Goal: Find specific page/section: Find specific page/section

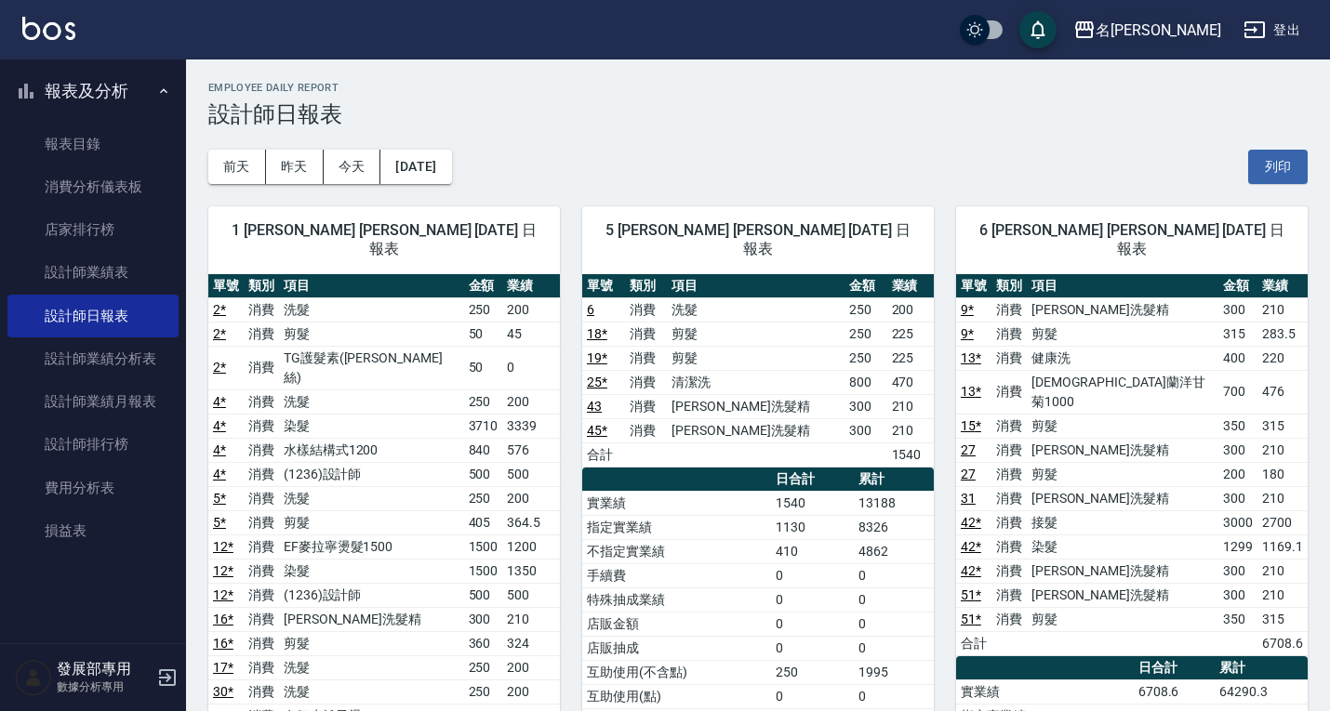
click at [1171, 24] on div "名留仁二" at bounding box center [1158, 30] width 126 height 23
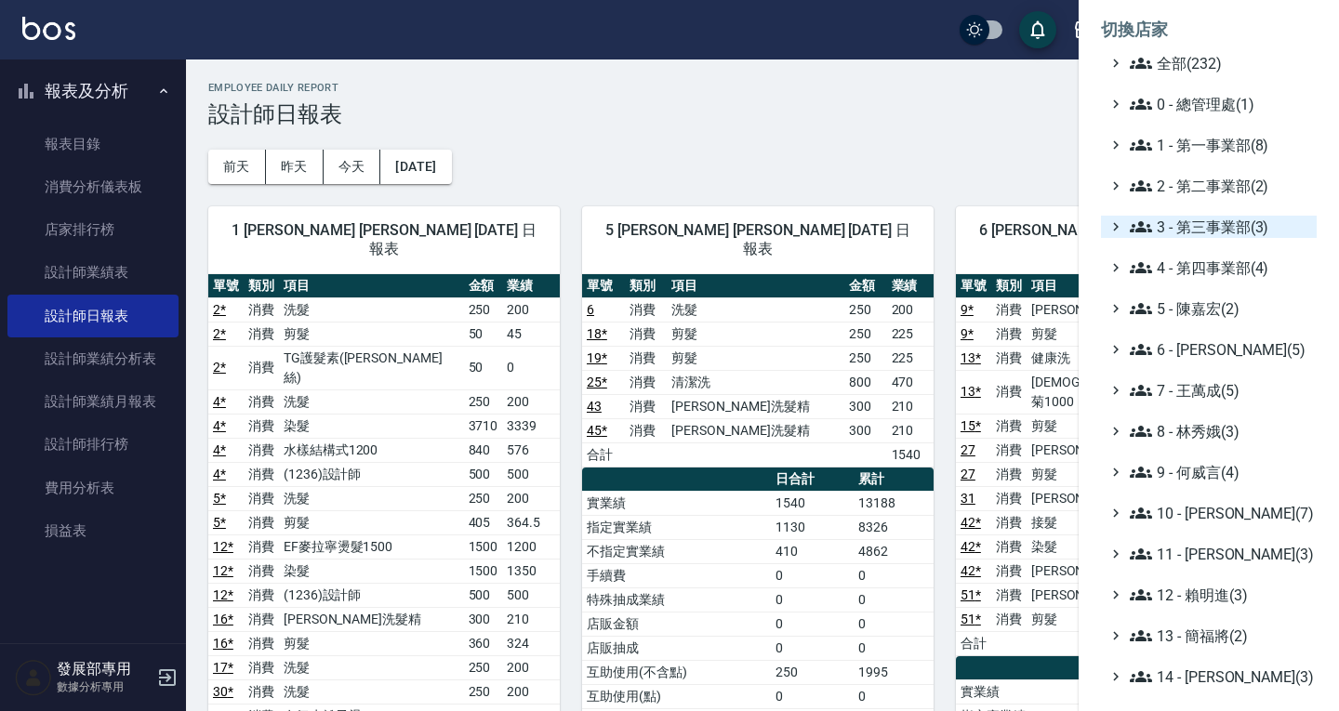
click at [1198, 227] on span "3 - 第三事業部(3)" at bounding box center [1219, 227] width 179 height 22
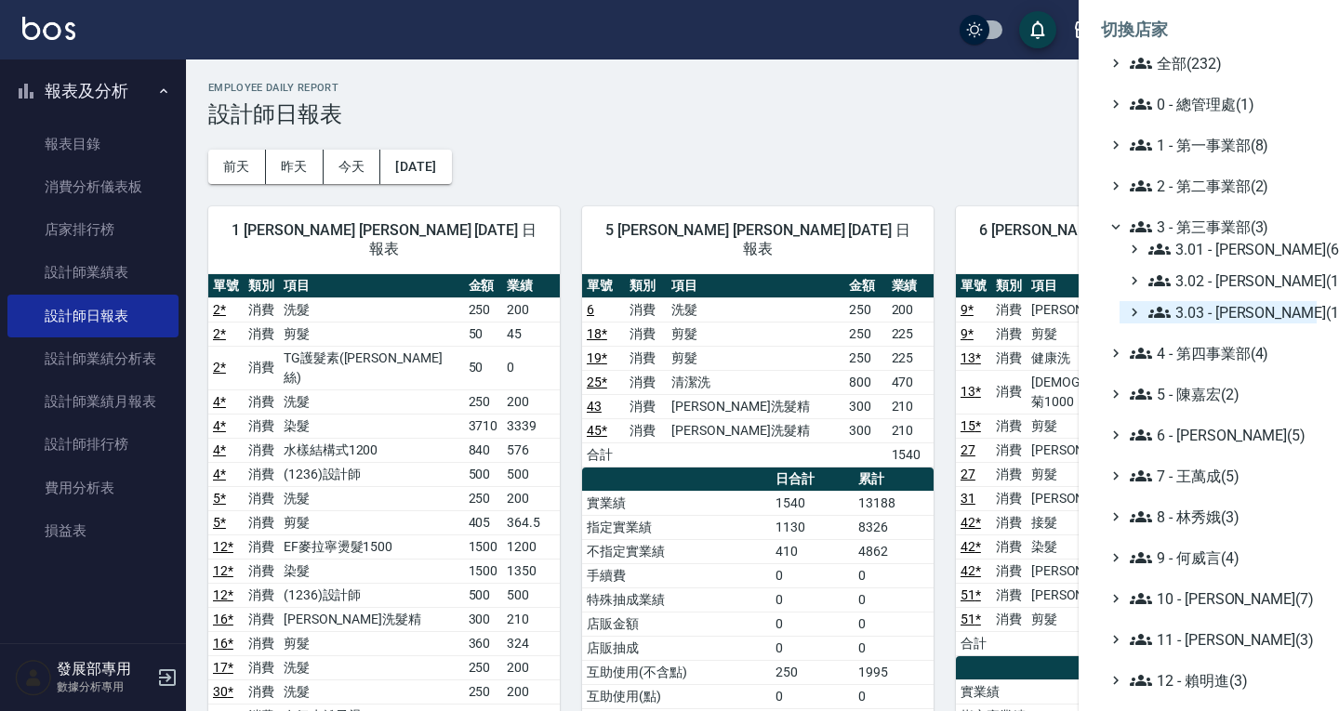
click at [1231, 311] on span "3.03 - 張湘妮(1)" at bounding box center [1228, 312] width 161 height 22
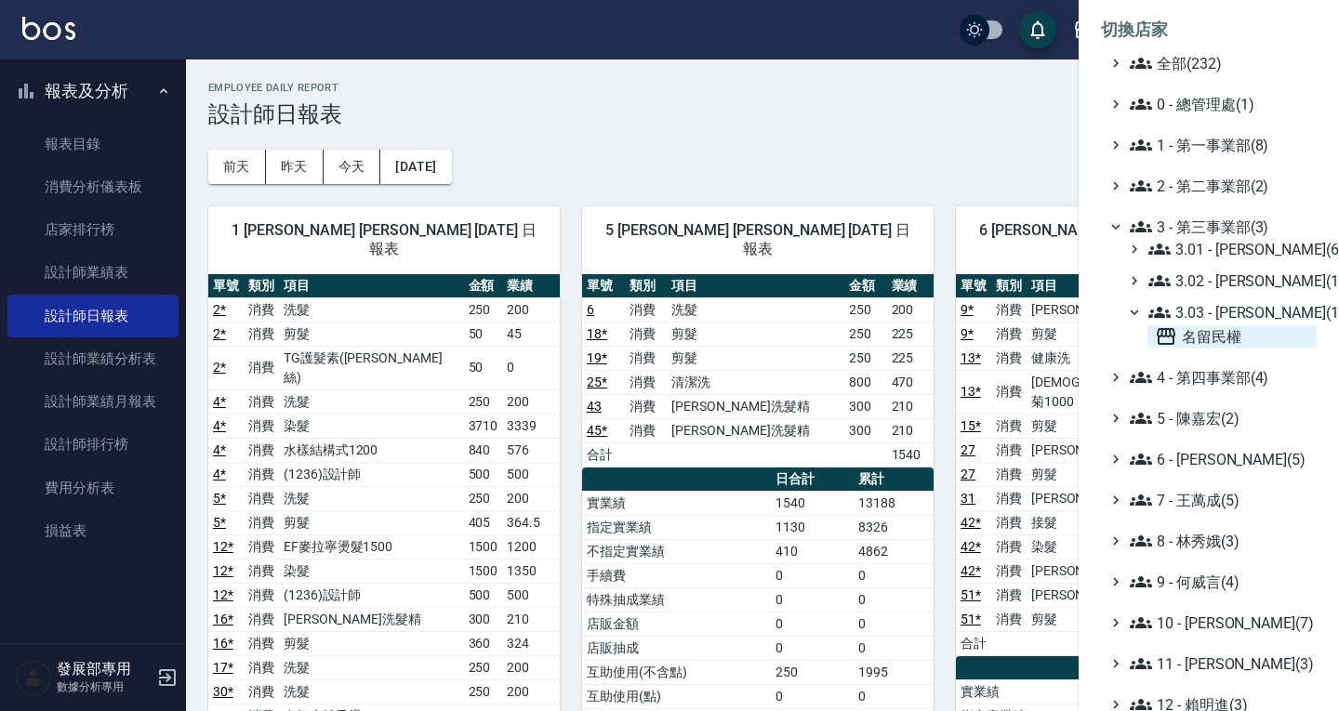
click at [1220, 328] on span "名留民權" at bounding box center [1232, 336] width 154 height 22
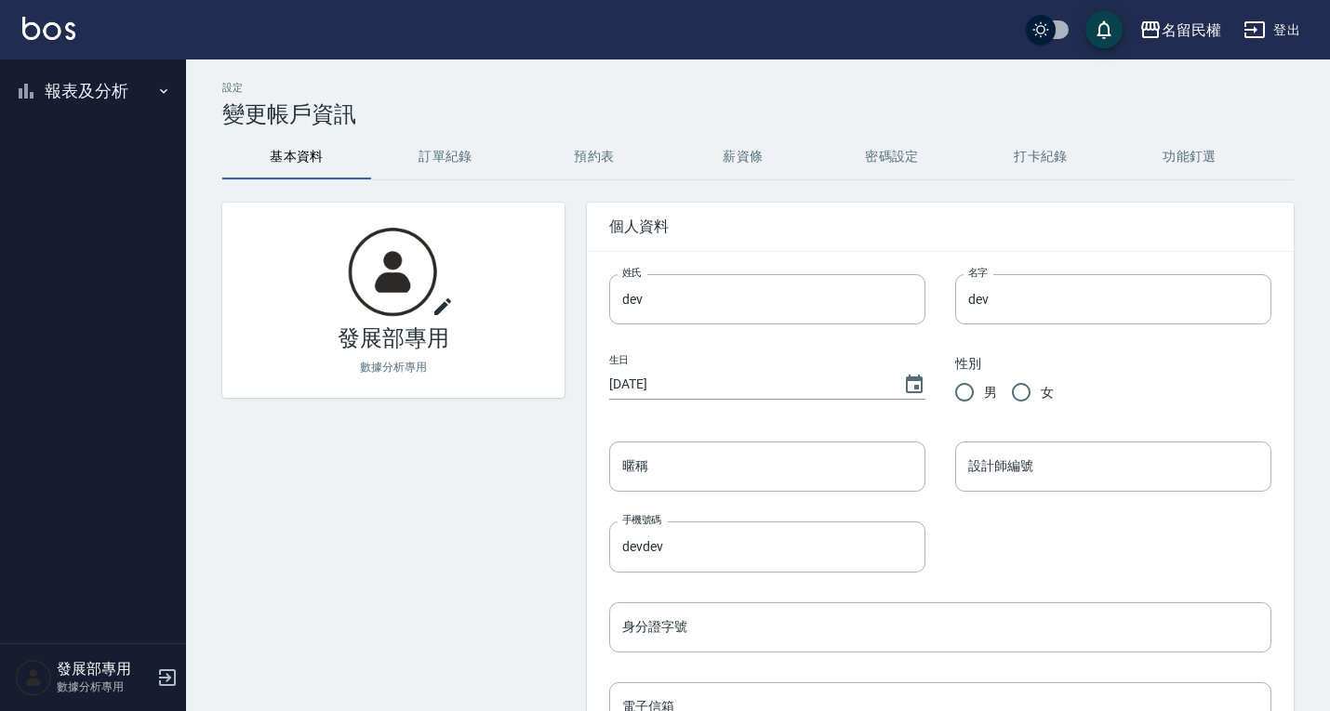
click at [98, 89] on button "報表及分析" at bounding box center [92, 91] width 171 height 48
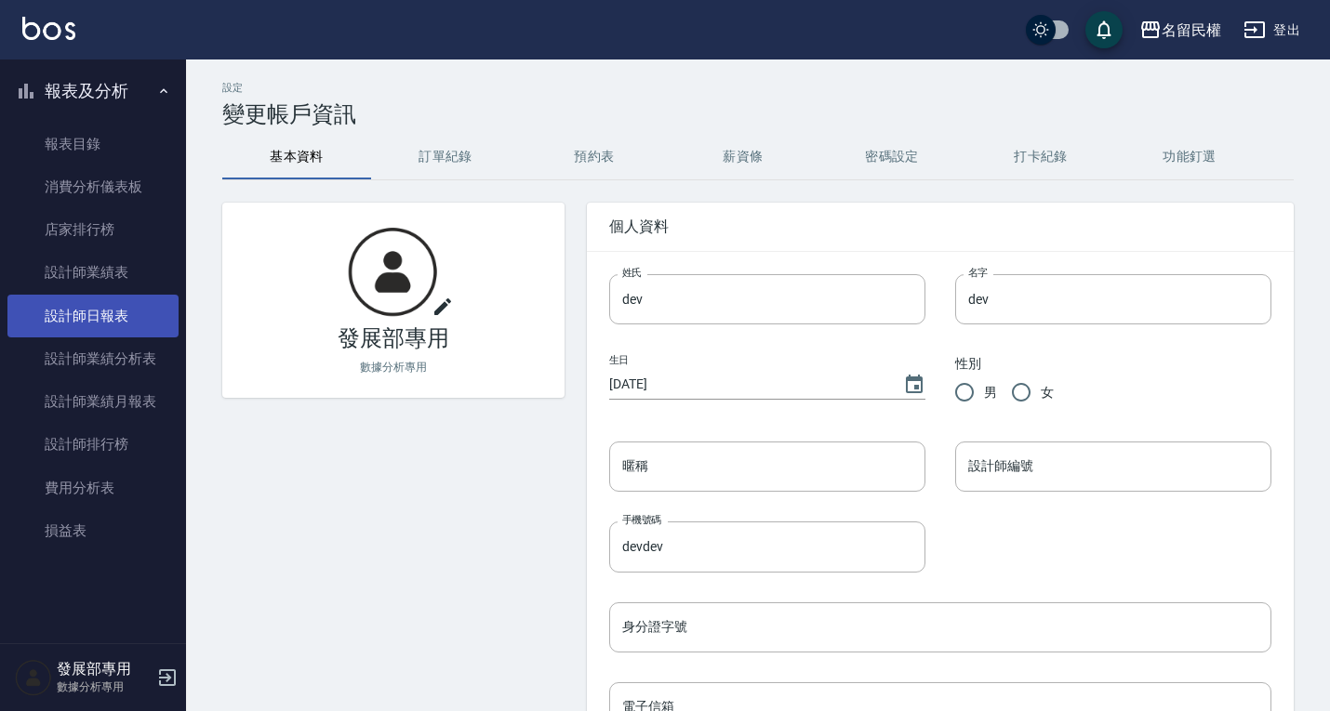
click at [106, 303] on link "設計師日報表" at bounding box center [92, 316] width 171 height 43
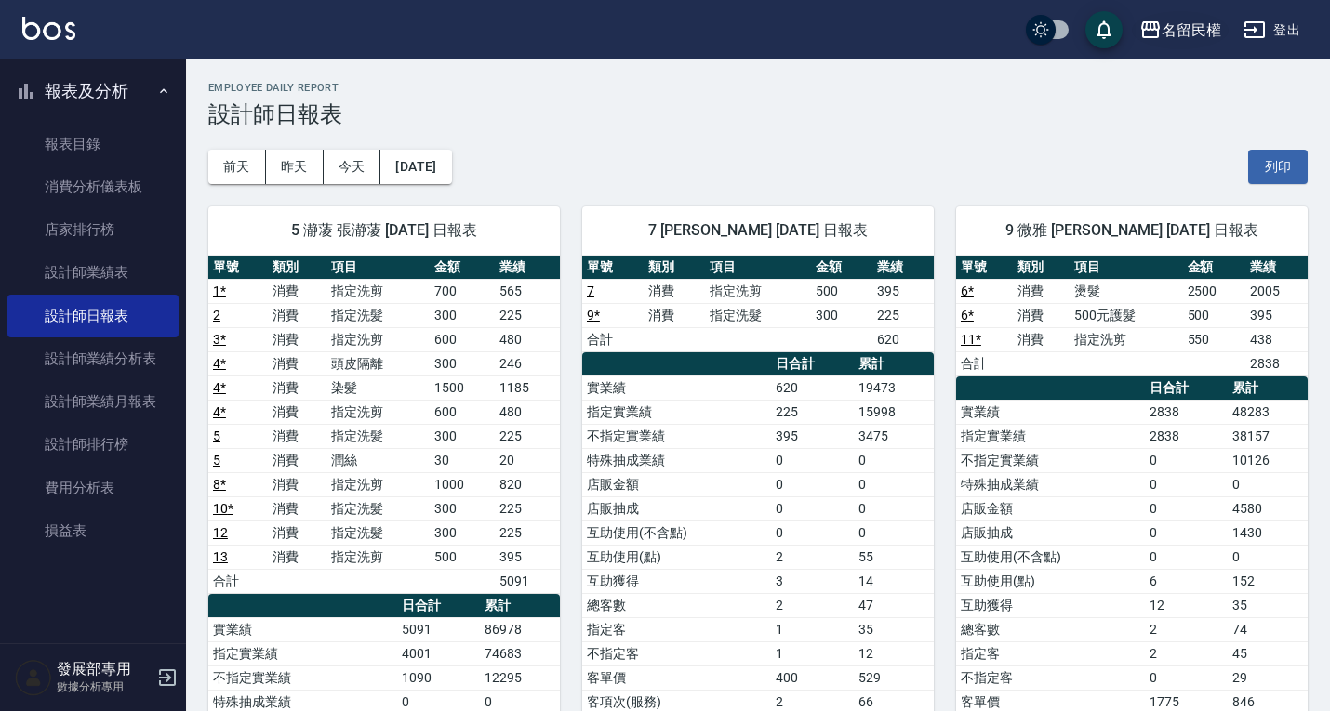
click at [1183, 33] on div "名留民權" at bounding box center [1191, 30] width 60 height 23
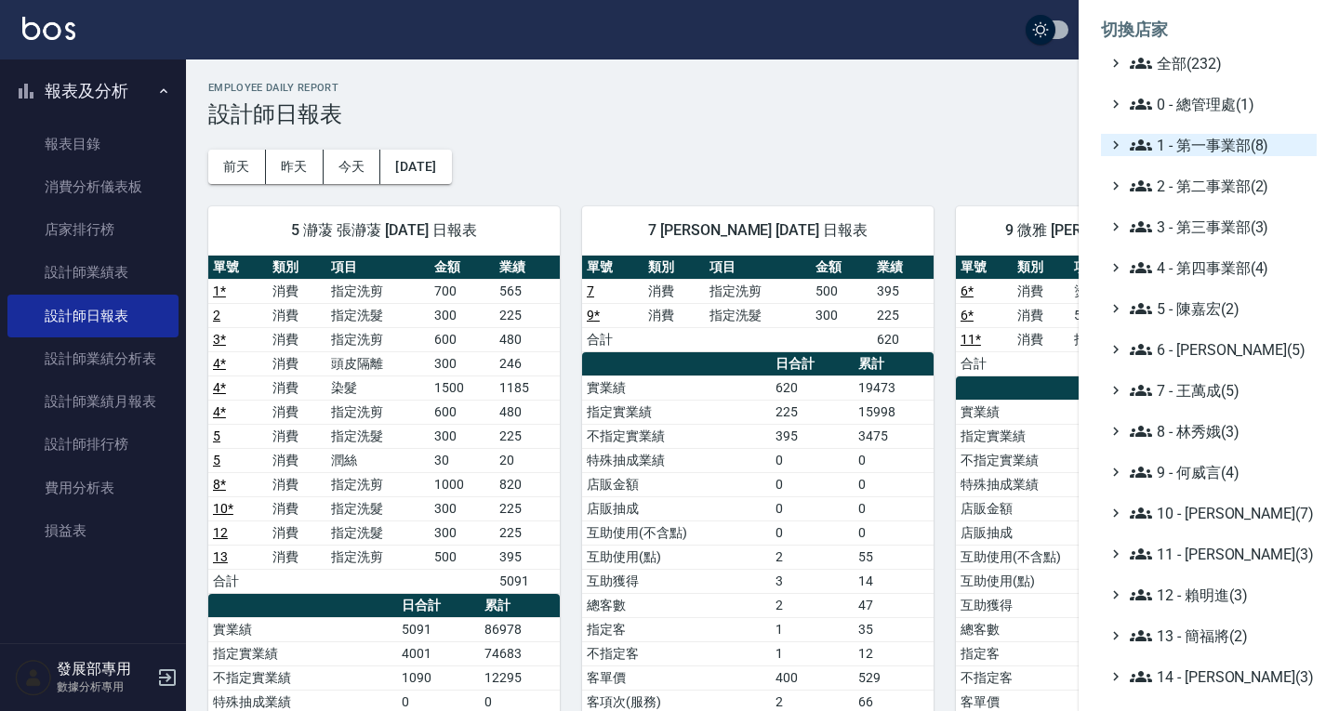
click at [1183, 149] on span "1 - 第一事業部(8)" at bounding box center [1219, 145] width 179 height 22
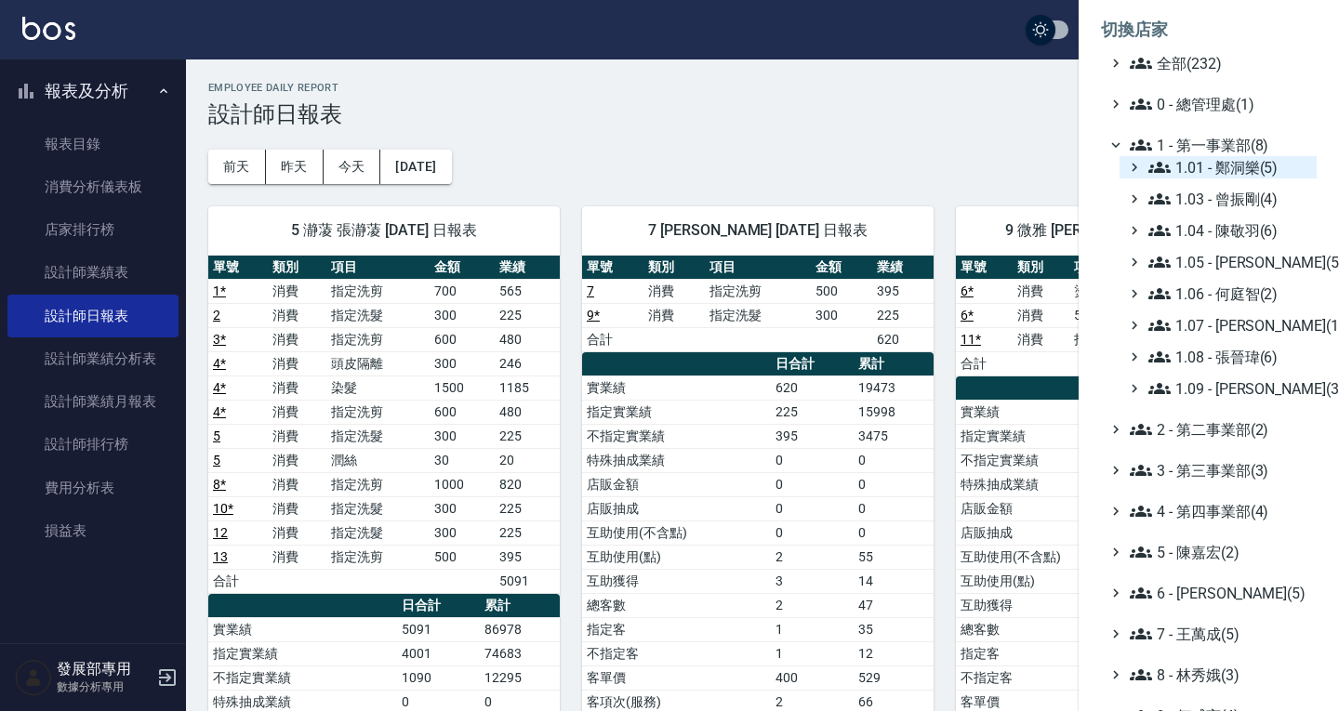
click at [1217, 173] on span "1.01 - 鄭洞樂(5)" at bounding box center [1228, 167] width 161 height 22
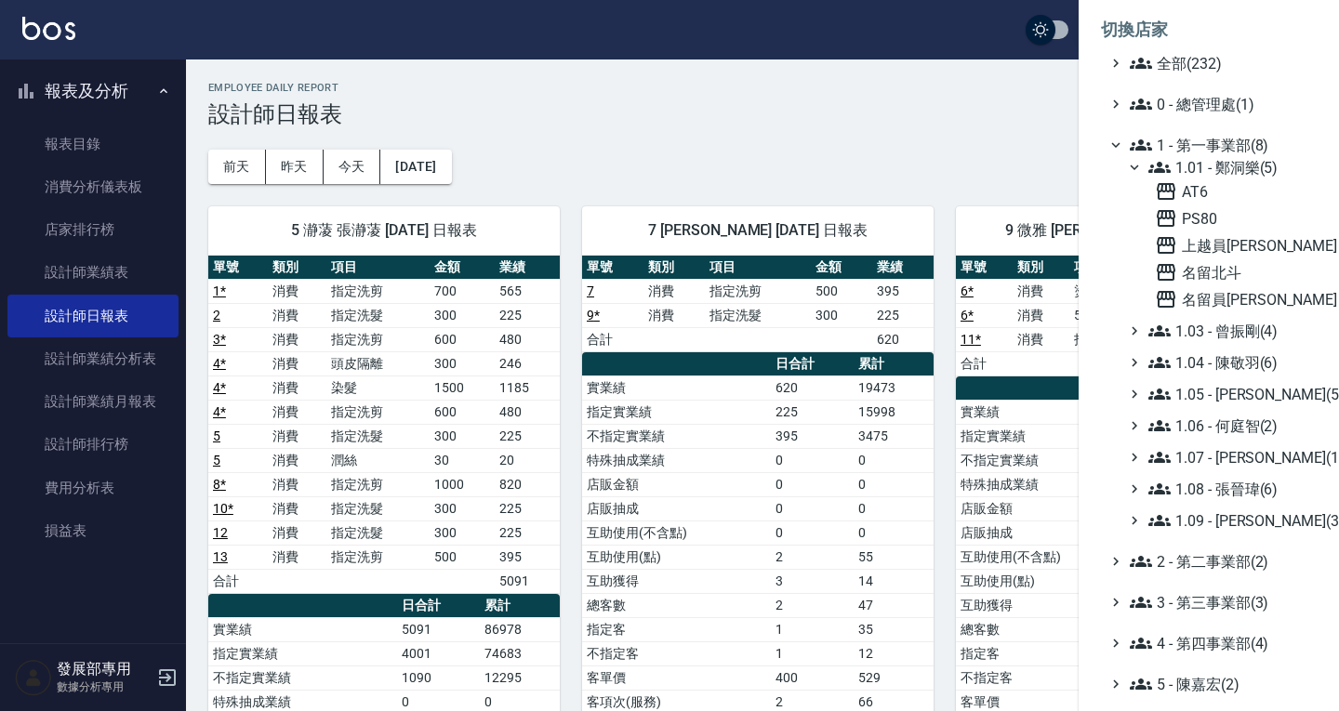
click at [1217, 173] on span "1.01 - 鄭洞樂(5)" at bounding box center [1228, 167] width 161 height 22
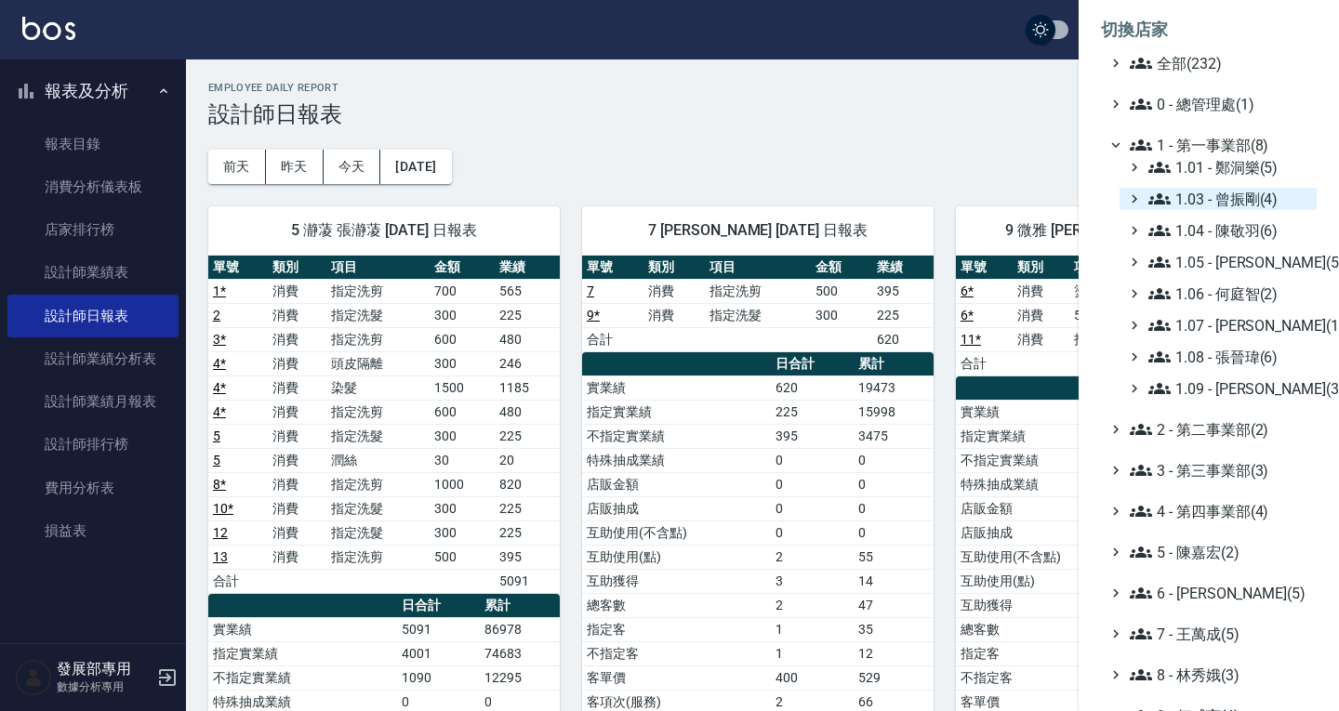
click at [1222, 195] on span "1.03 - 曾振剛(4)" at bounding box center [1228, 199] width 161 height 22
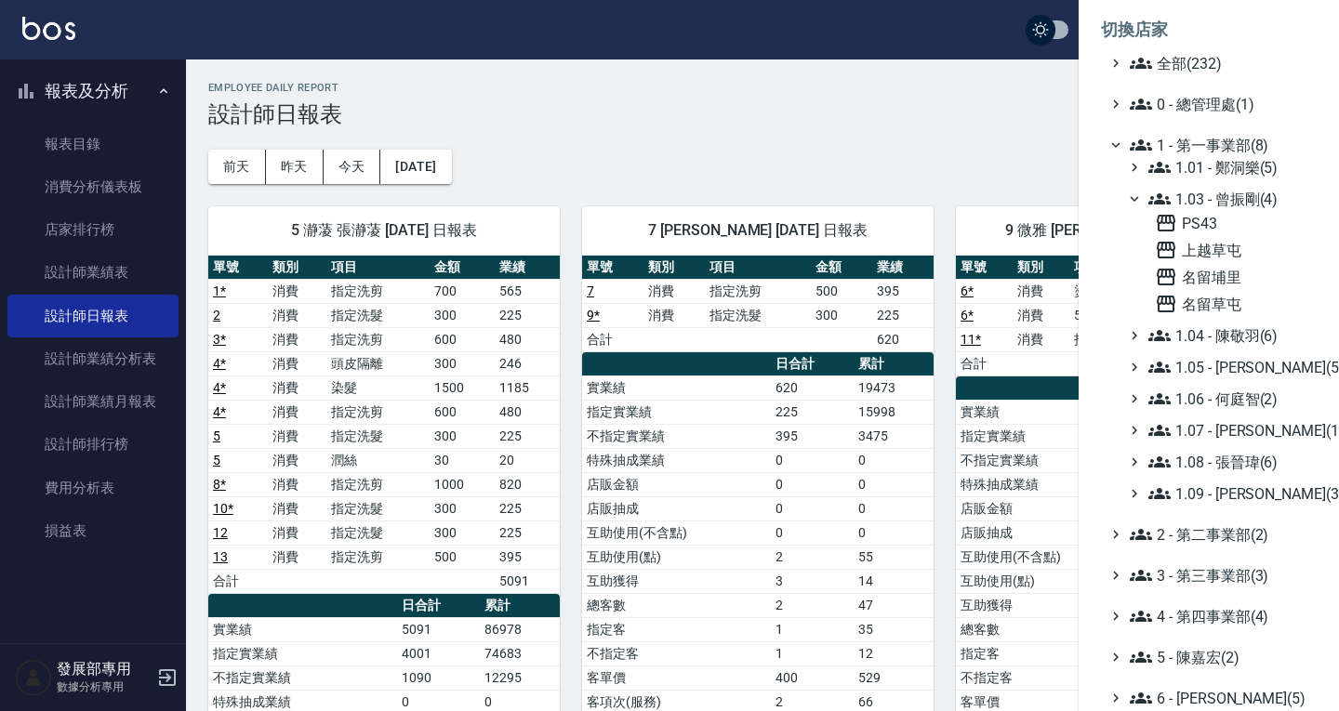
click at [1222, 195] on span "1.03 - 曾振剛(4)" at bounding box center [1228, 199] width 161 height 22
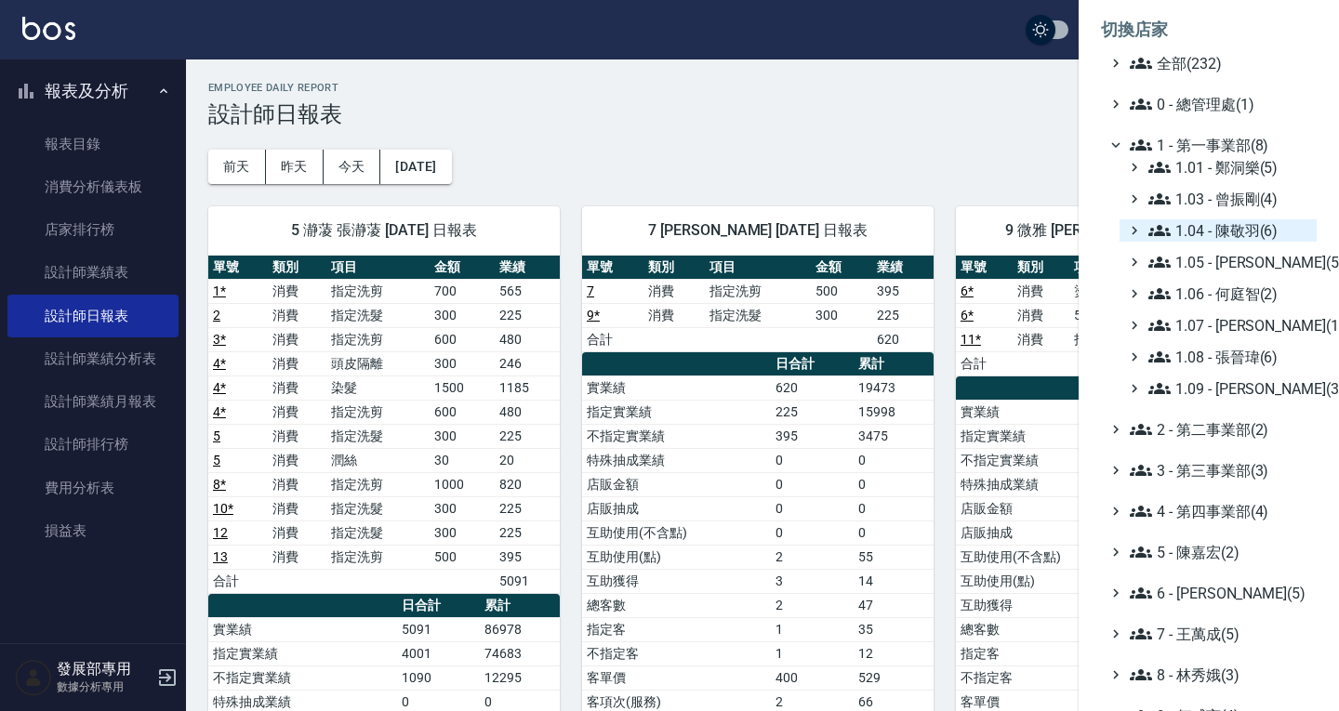
click at [1232, 232] on span "1.04 - 陳敬羽(6)" at bounding box center [1228, 230] width 161 height 22
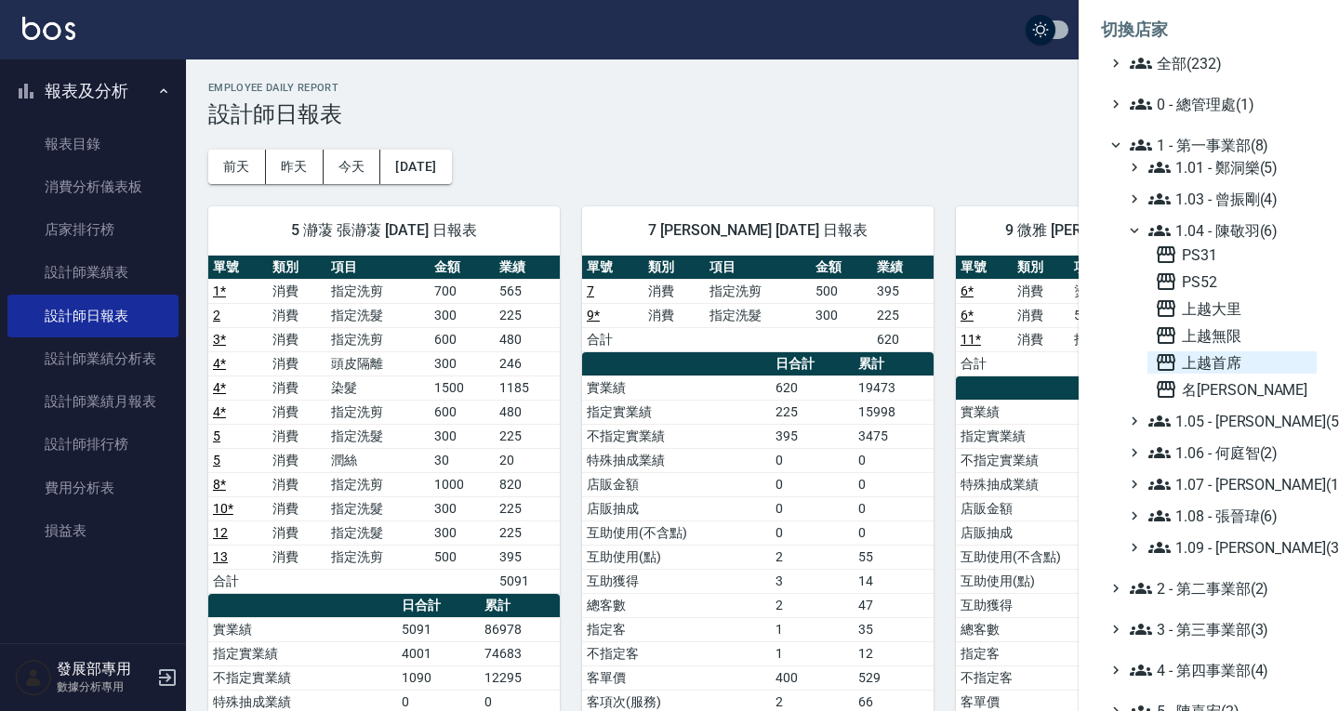
click at [1226, 367] on span "上越首席" at bounding box center [1232, 362] width 154 height 22
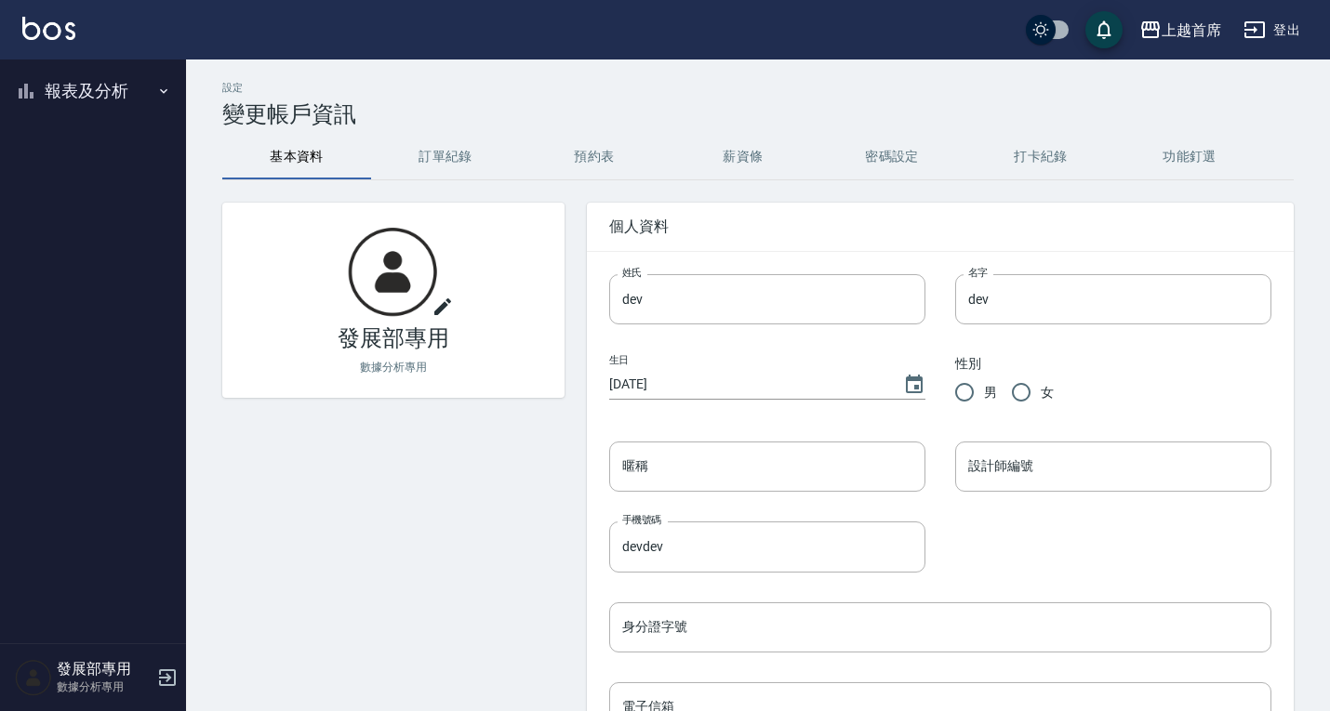
click at [59, 97] on button "報表及分析" at bounding box center [92, 91] width 171 height 48
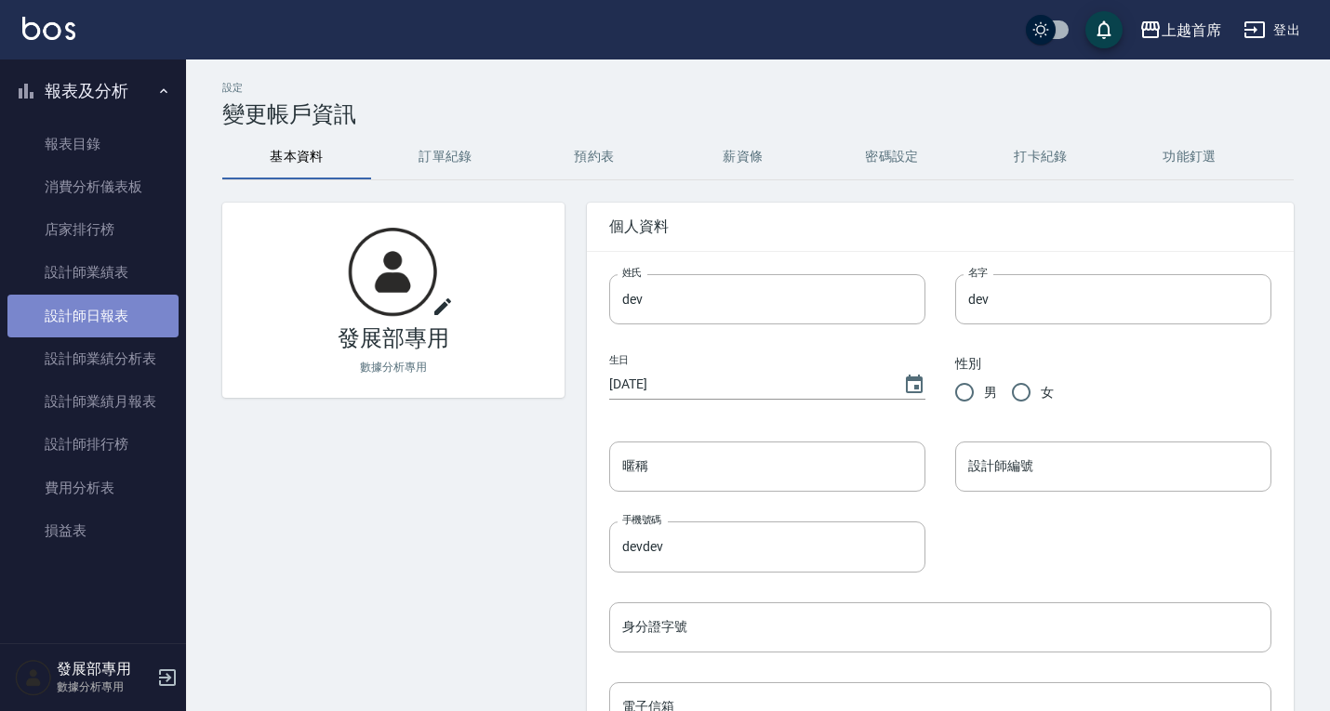
click at [100, 322] on link "設計師日報表" at bounding box center [92, 316] width 171 height 43
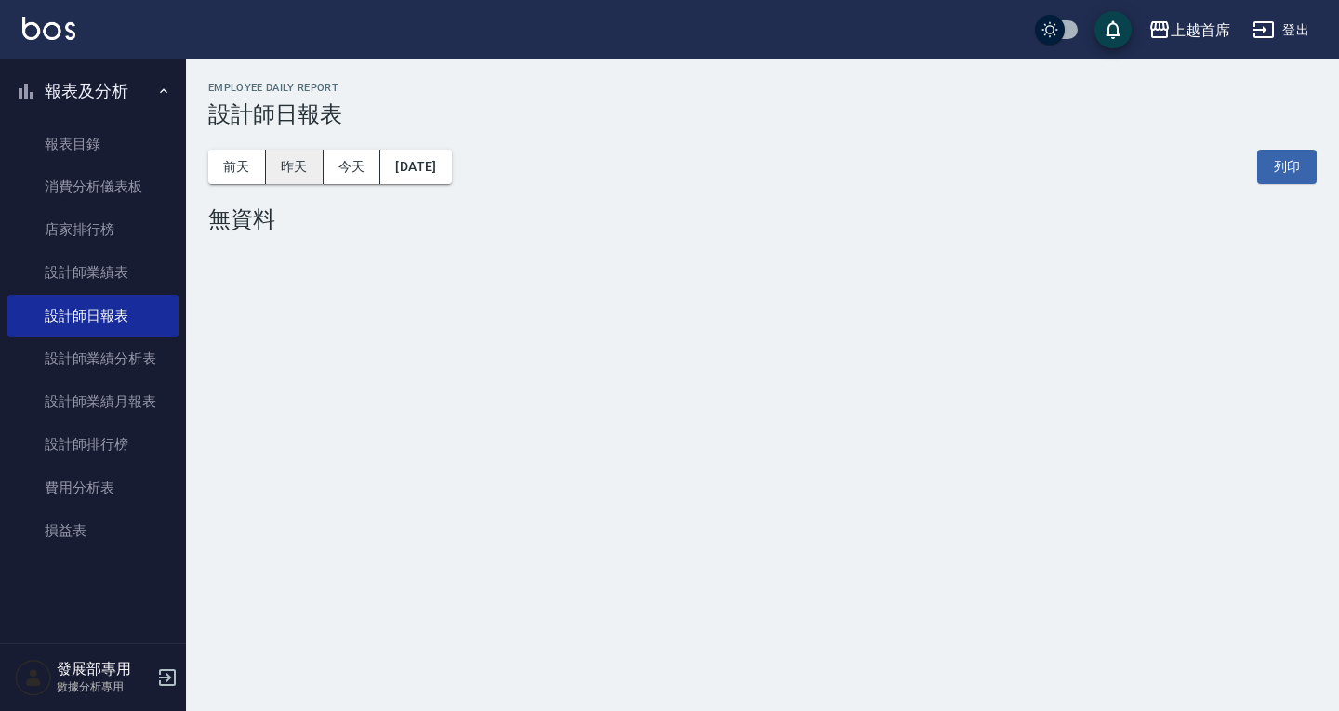
click at [313, 164] on button "昨天" at bounding box center [295, 167] width 58 height 34
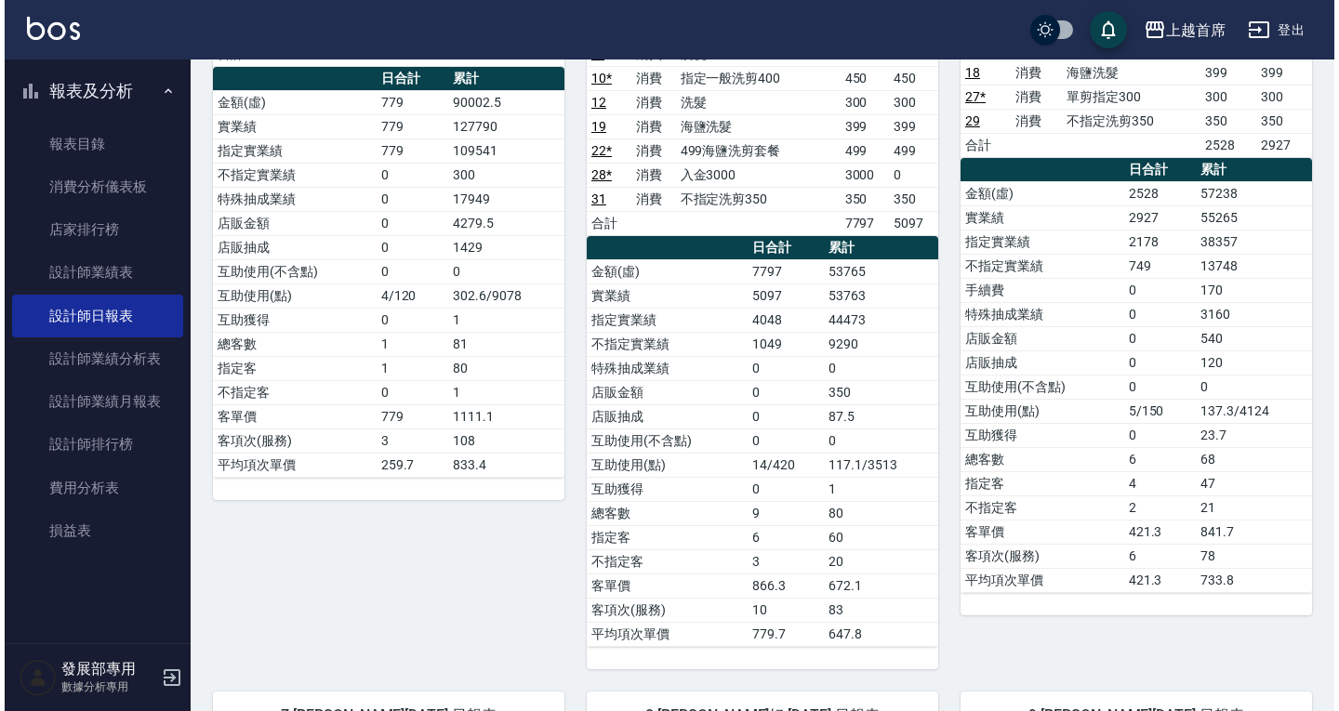
scroll to position [186, 0]
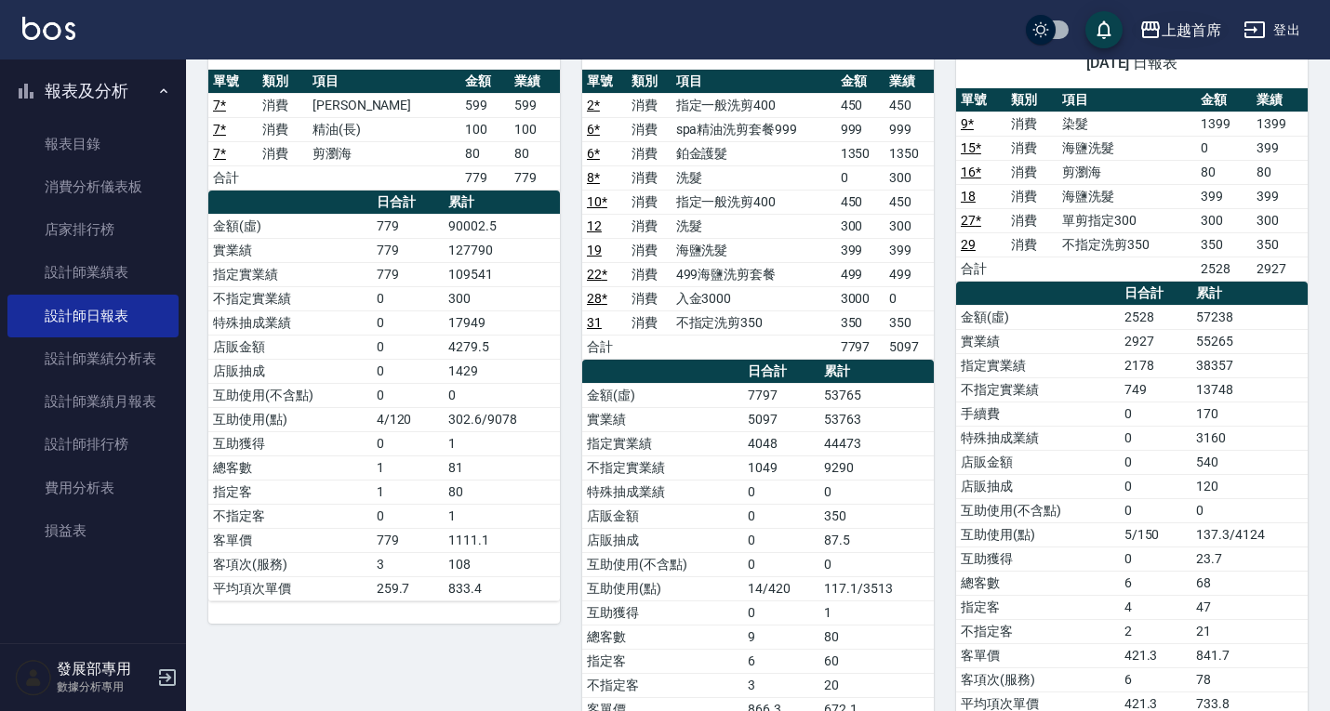
click at [1175, 41] on button "上越首席" at bounding box center [1180, 30] width 97 height 38
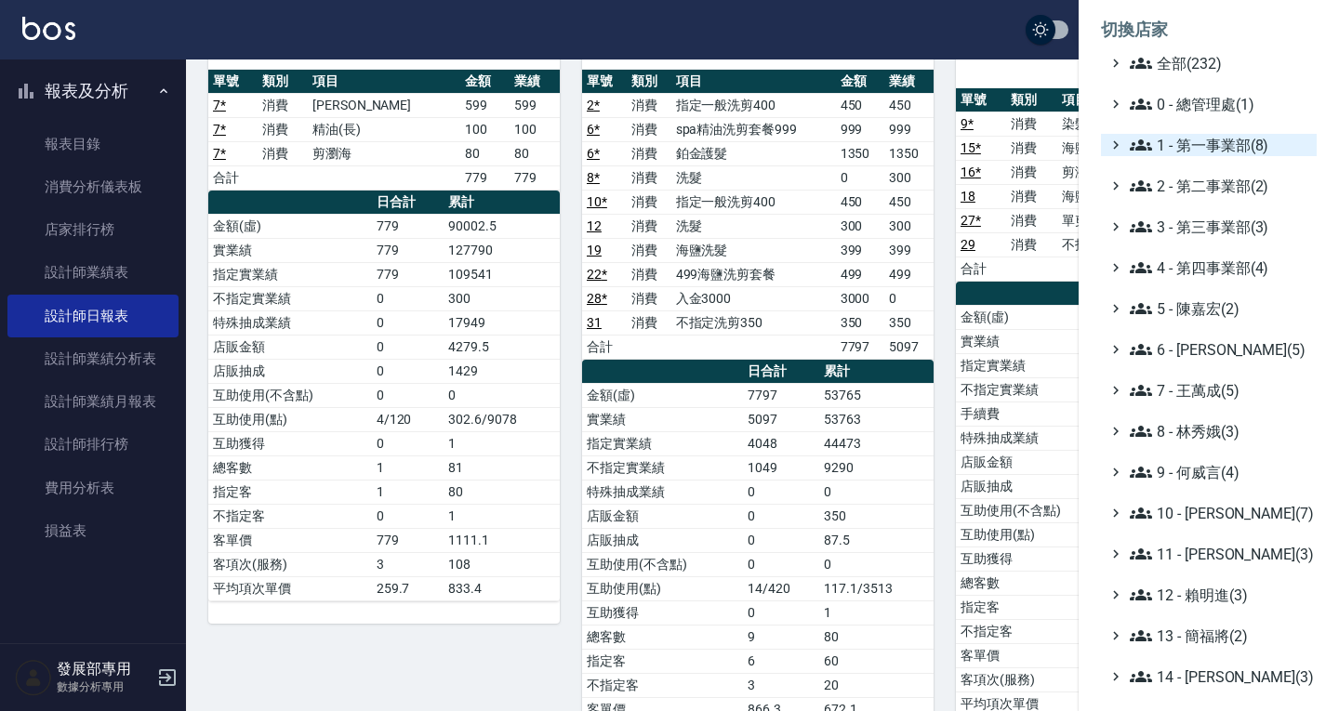
click at [1194, 151] on span "1 - 第一事業部(8)" at bounding box center [1219, 145] width 179 height 22
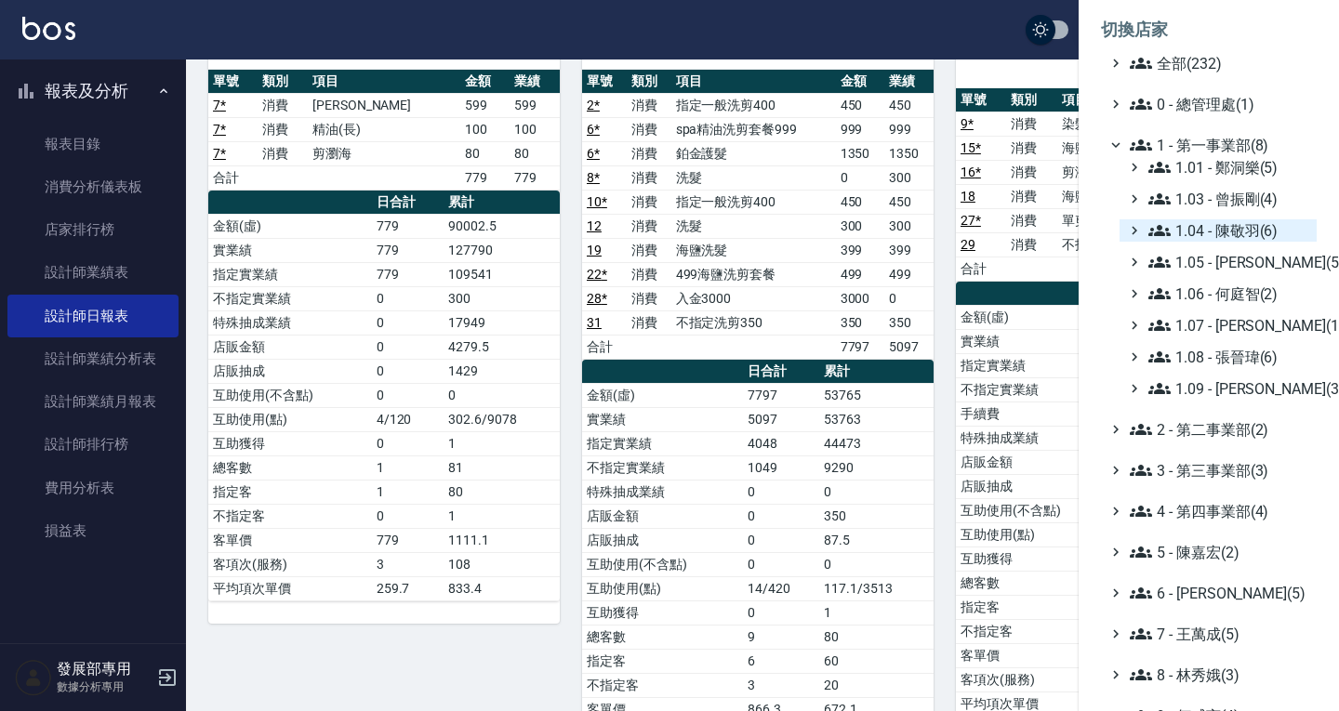
click at [1226, 233] on span "1.04 - 陳敬羽(6)" at bounding box center [1228, 230] width 161 height 22
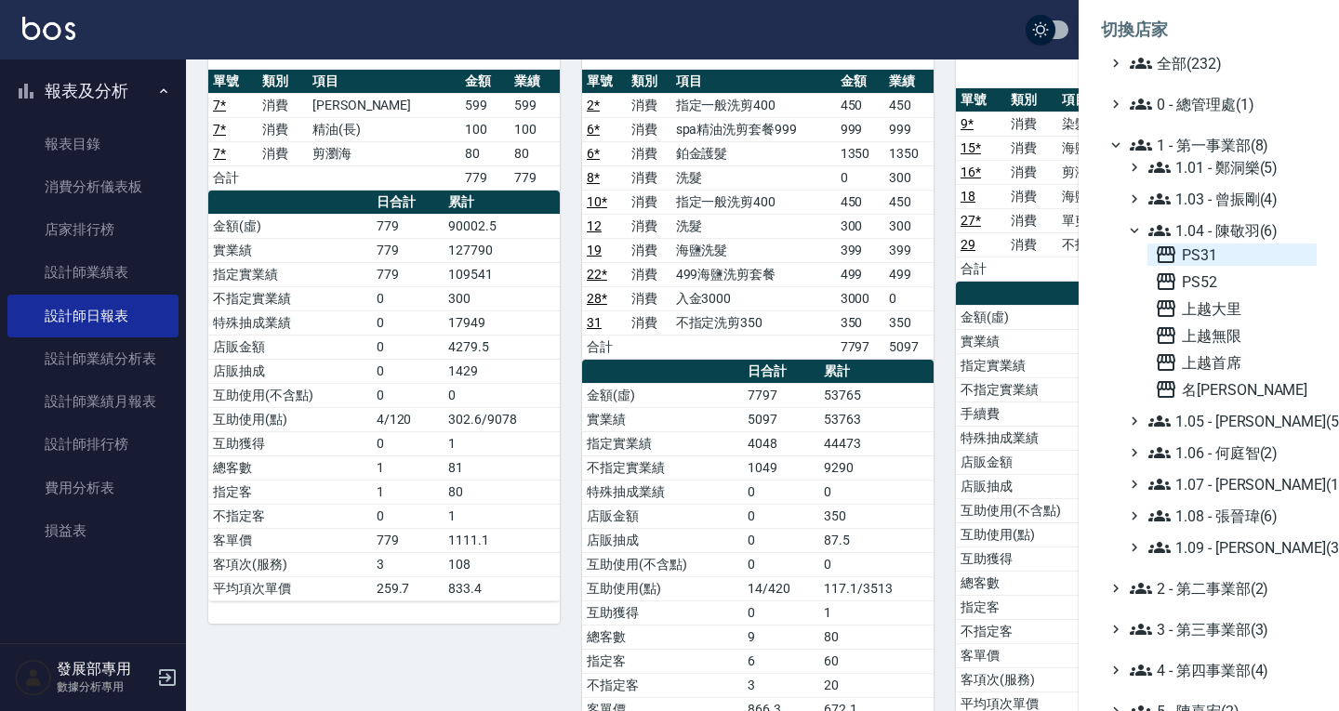
click at [1212, 252] on span "PS31" at bounding box center [1232, 255] width 154 height 22
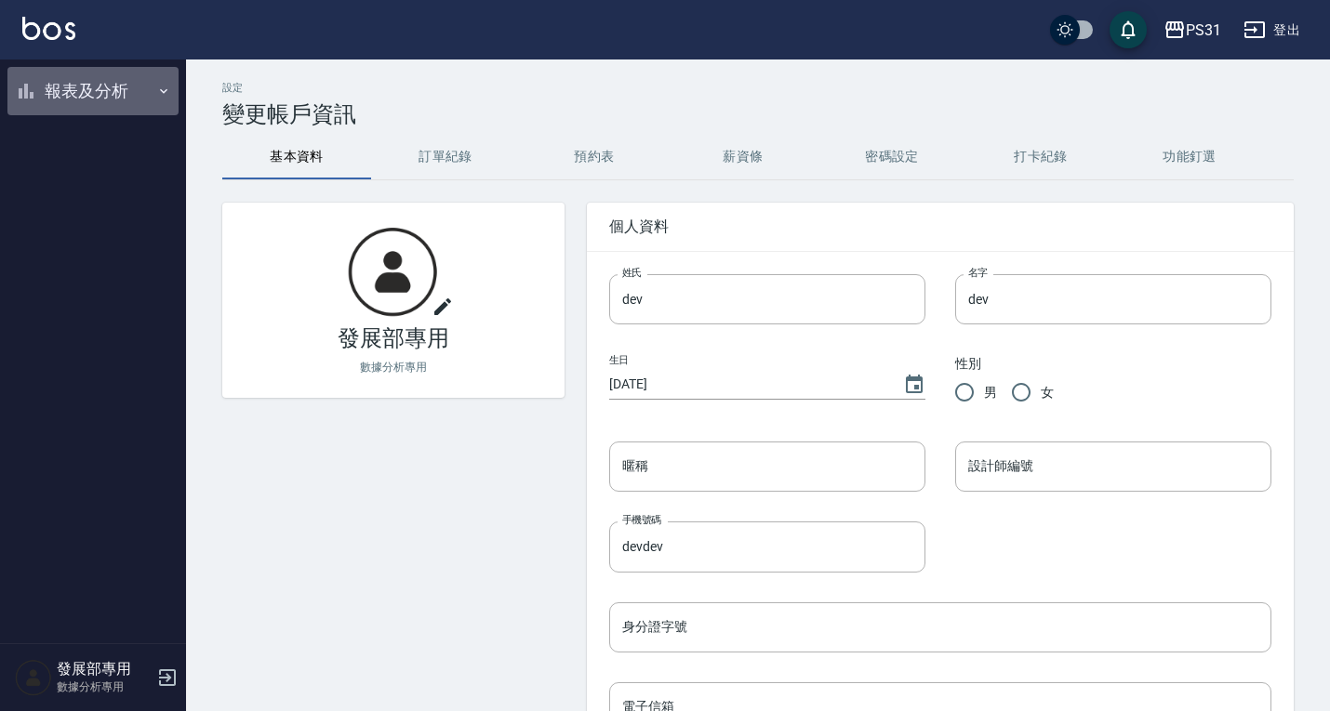
click at [79, 93] on button "報表及分析" at bounding box center [92, 91] width 171 height 48
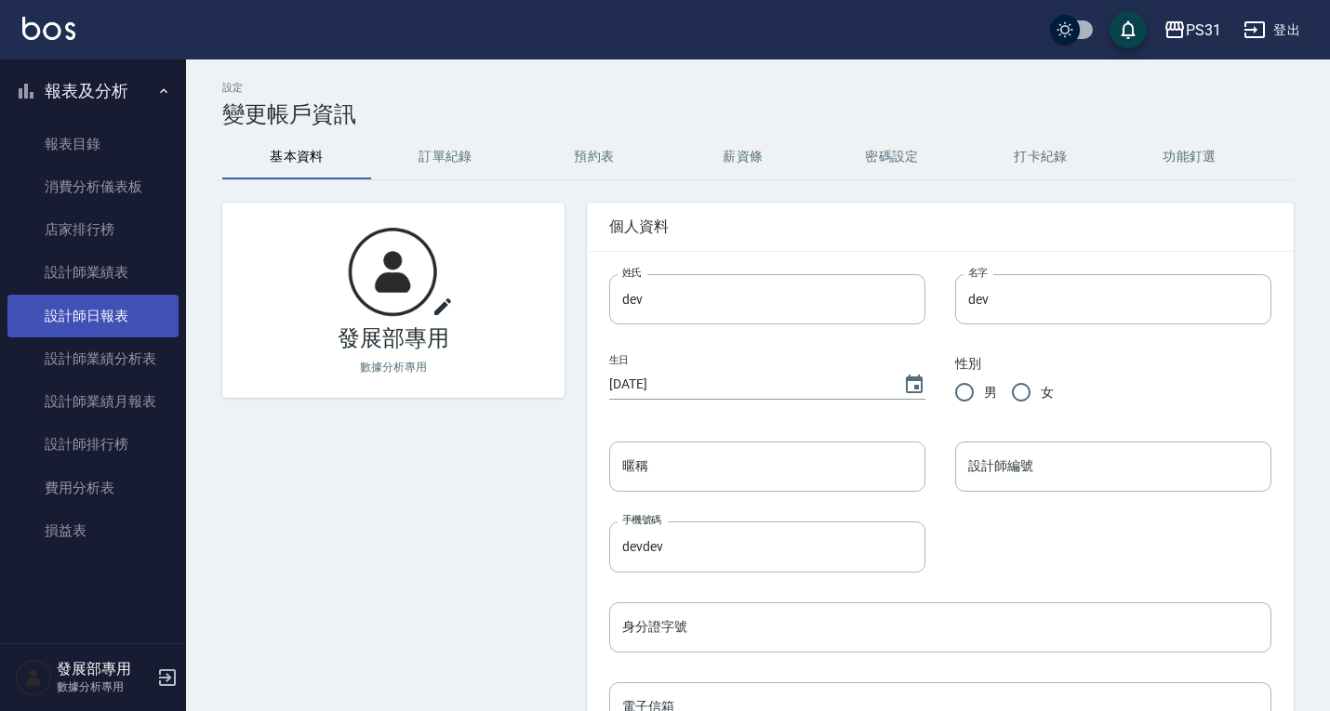
click at [106, 313] on link "設計師日報表" at bounding box center [92, 316] width 171 height 43
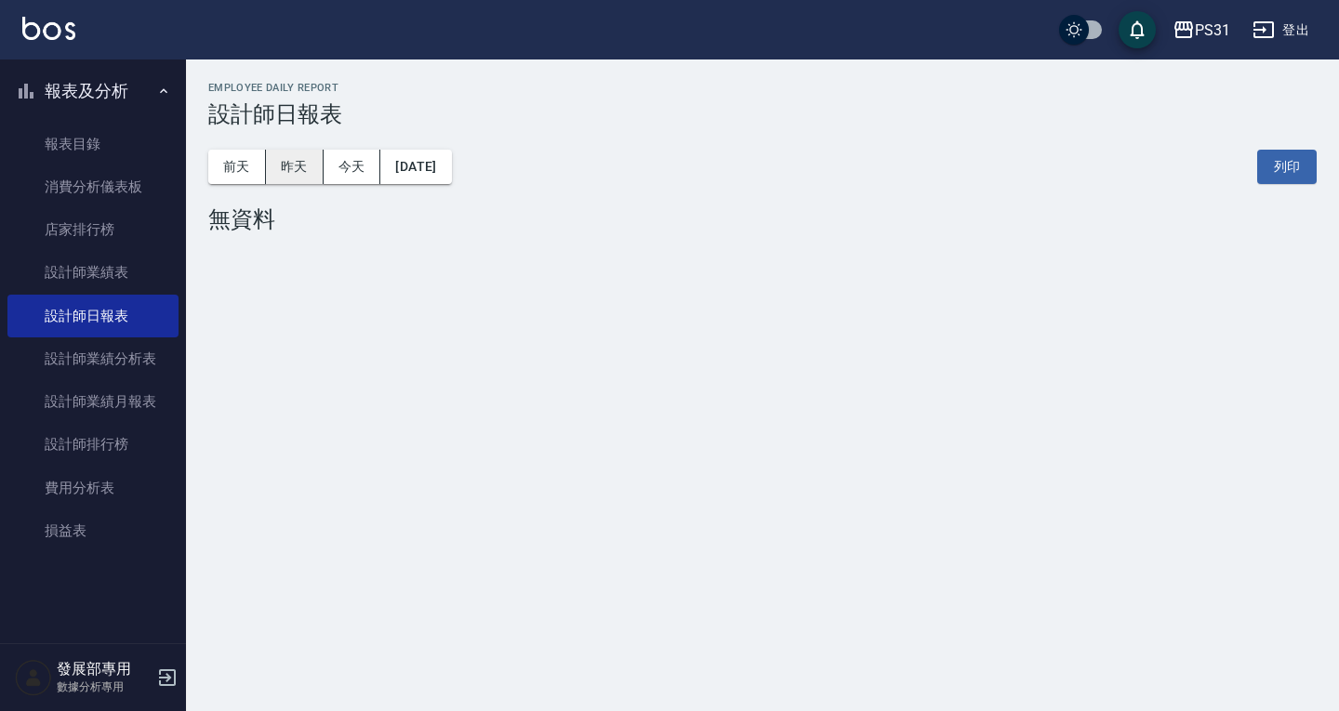
click at [301, 161] on button "昨天" at bounding box center [295, 167] width 58 height 34
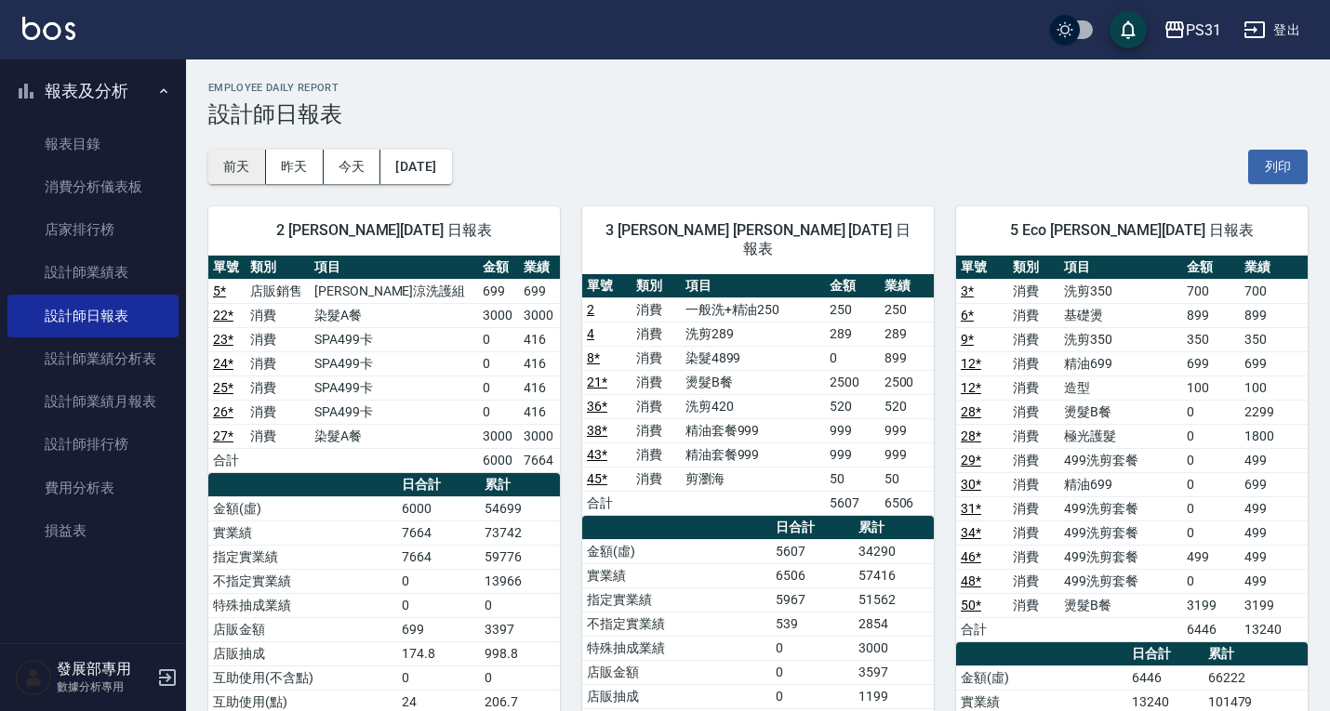
click at [252, 163] on button "前天" at bounding box center [237, 167] width 58 height 34
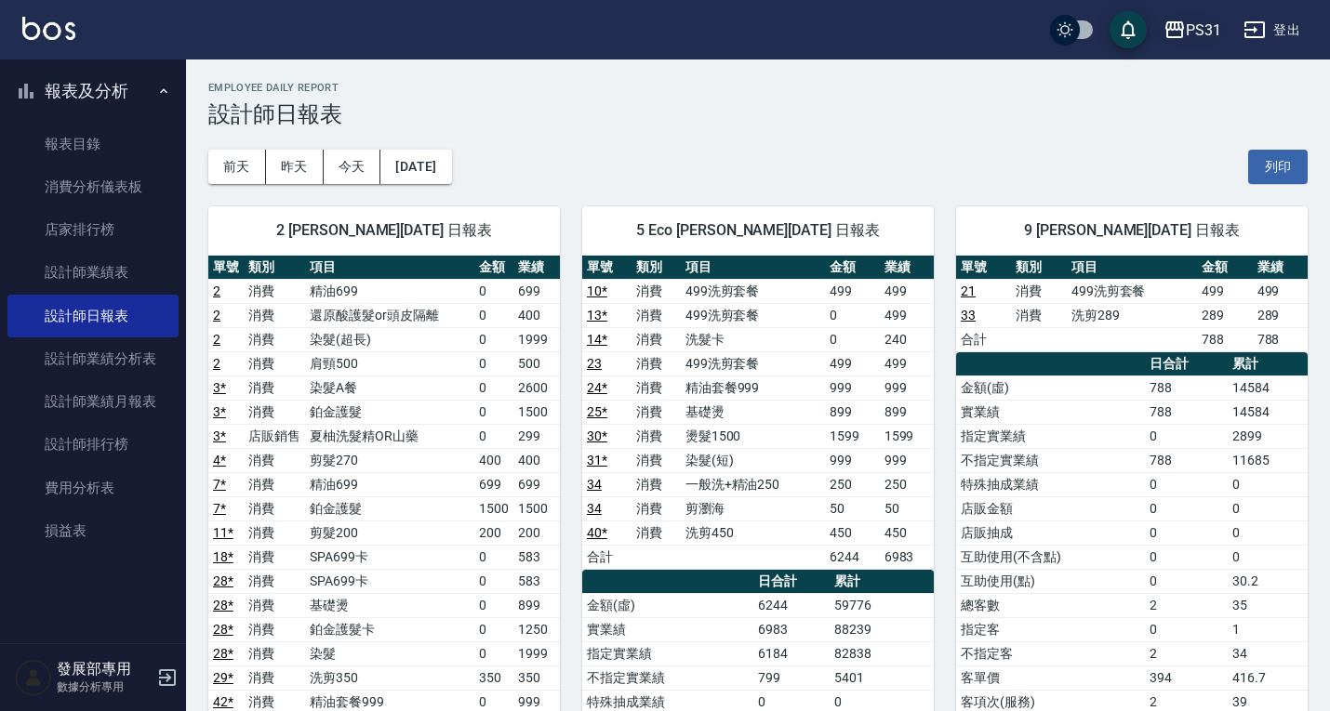
click at [1210, 41] on div "PS31" at bounding box center [1203, 30] width 35 height 23
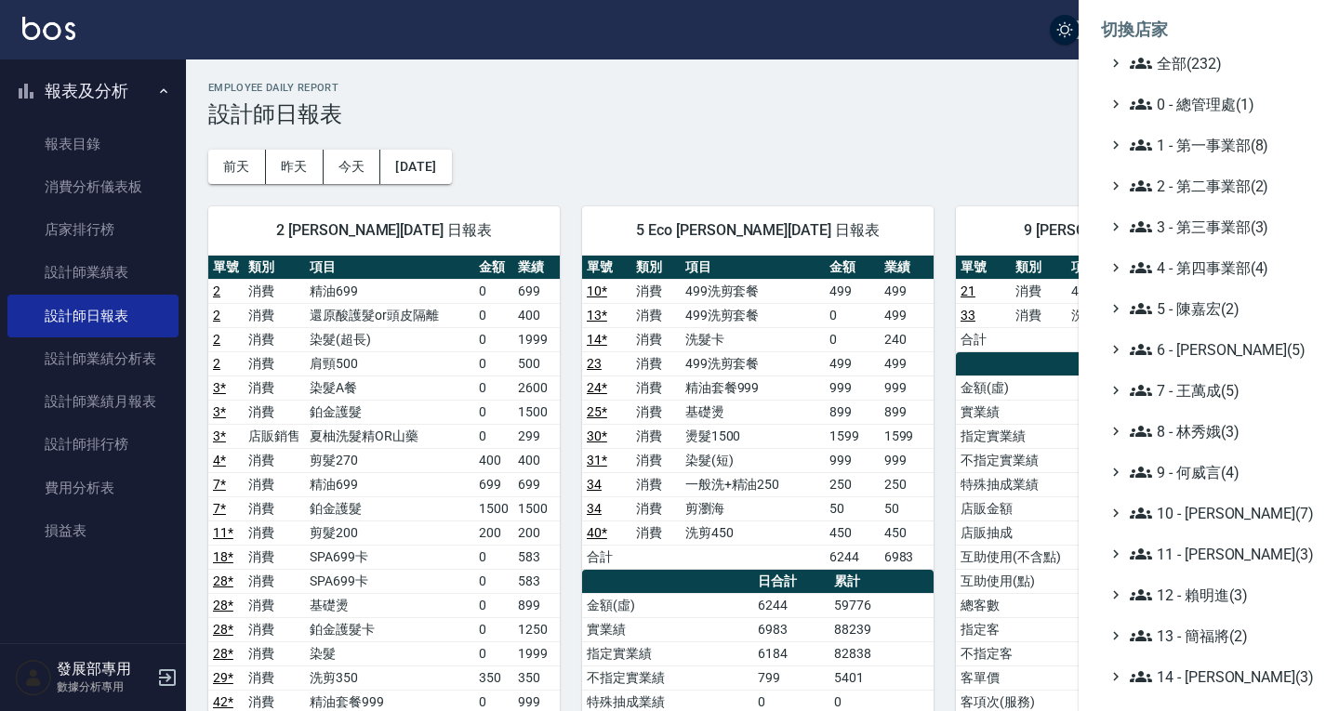
click at [1179, 156] on ul "全部(232) 0 - 總管理處(1) 1 - 第一事業部(8) 2 - 第二事業部(2) 3 - 第三事業部(3) 4 - 第四事業部(4) 5 - 陳嘉宏…" at bounding box center [1209, 513] width 216 height 922
click at [1190, 150] on span "1 - 第一事業部(8)" at bounding box center [1219, 145] width 179 height 22
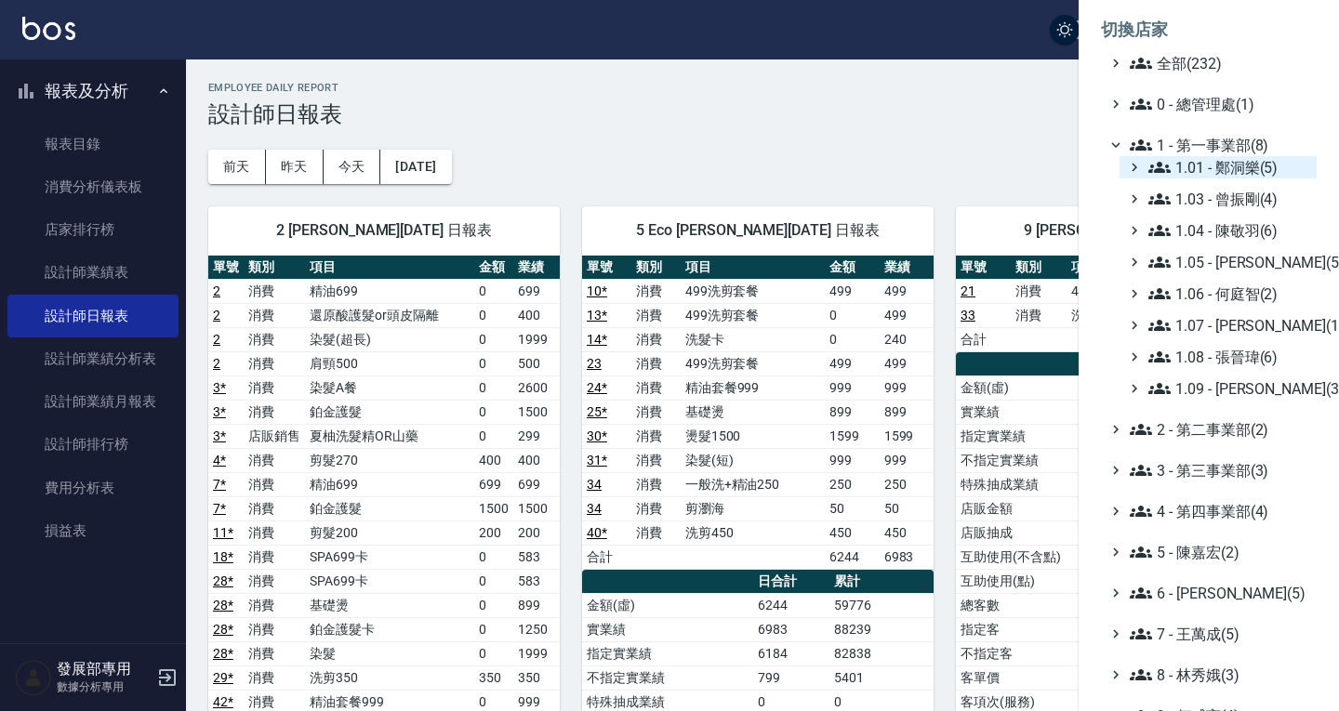
click at [1208, 173] on span "1.01 - 鄭洞樂(5)" at bounding box center [1228, 167] width 161 height 22
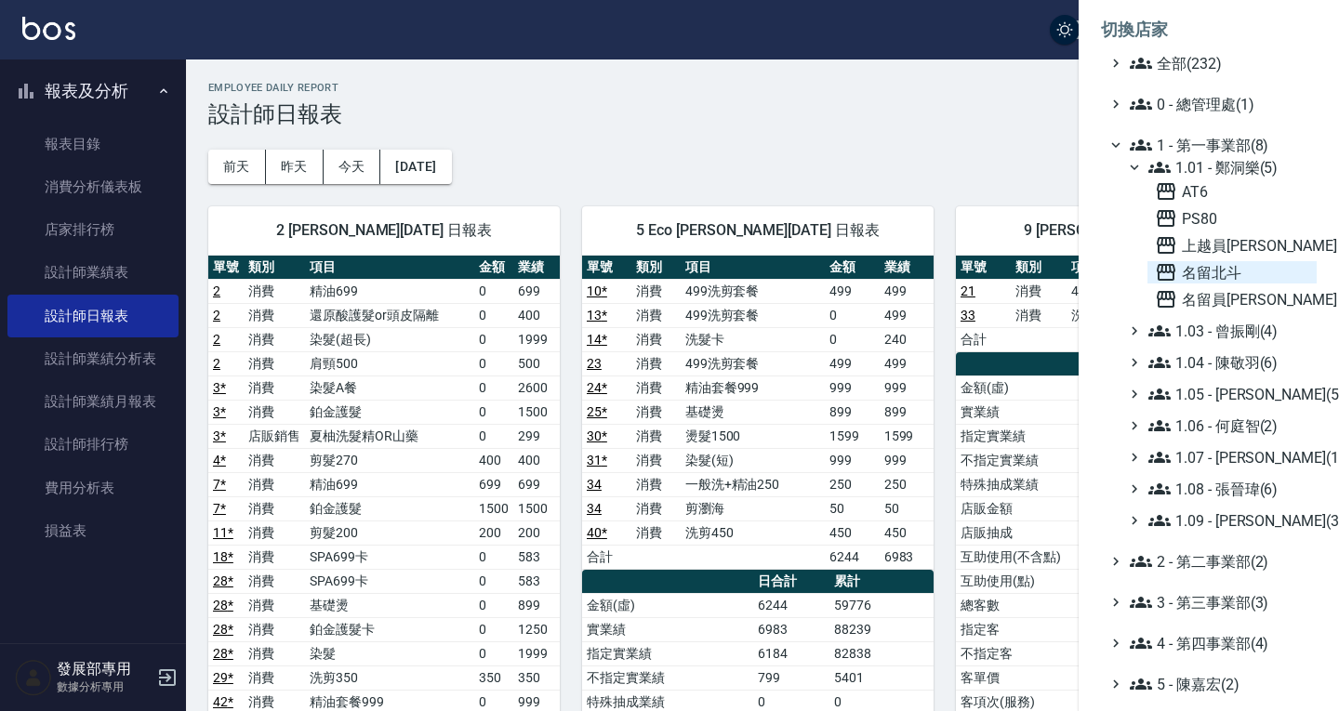
click at [1212, 276] on span "名留北斗" at bounding box center [1232, 272] width 154 height 22
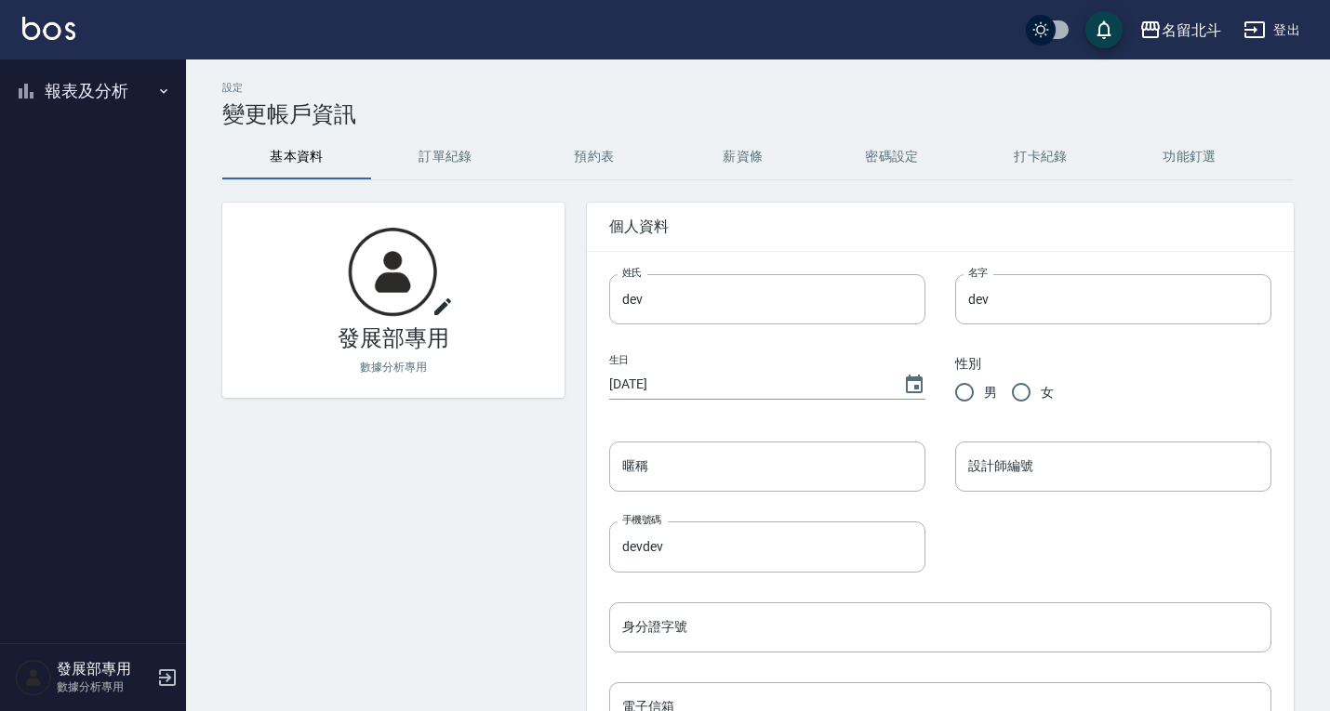
click at [106, 89] on button "報表及分析" at bounding box center [92, 91] width 171 height 48
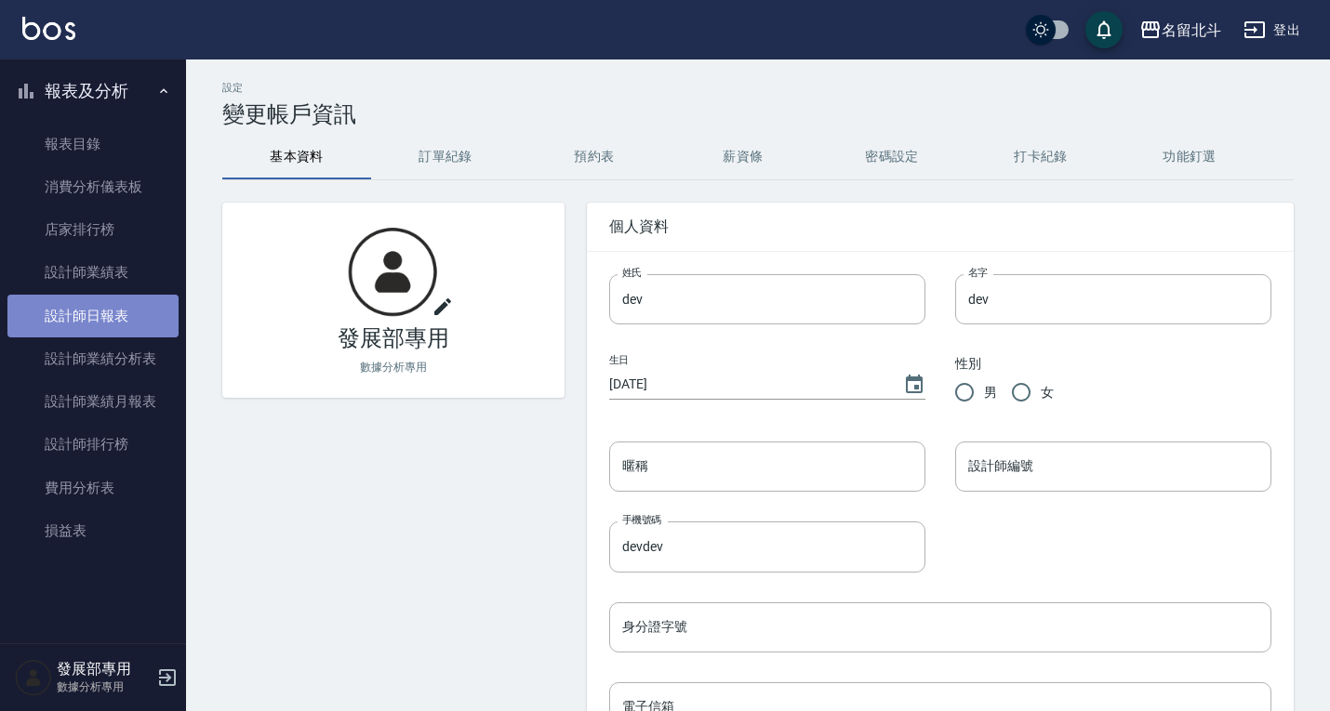
click at [124, 311] on link "設計師日報表" at bounding box center [92, 316] width 171 height 43
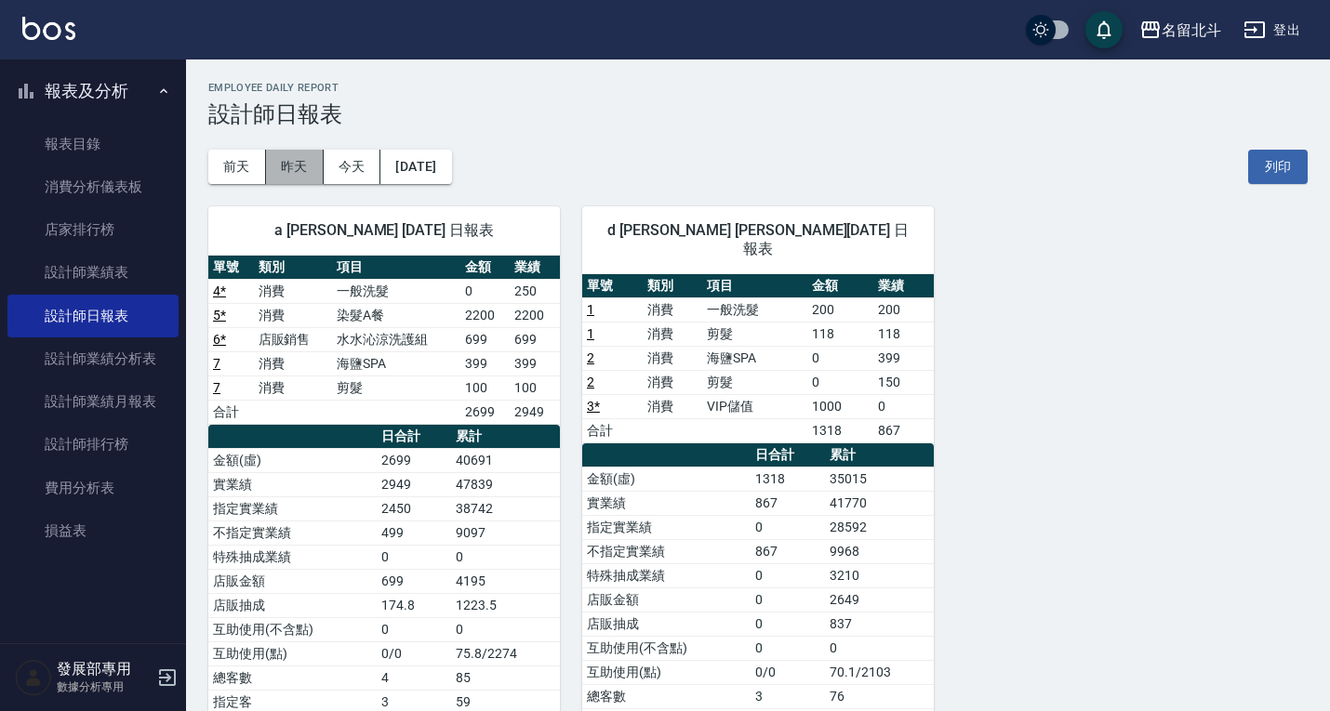
click at [296, 159] on button "昨天" at bounding box center [295, 167] width 58 height 34
